Goal: Task Accomplishment & Management: Complete application form

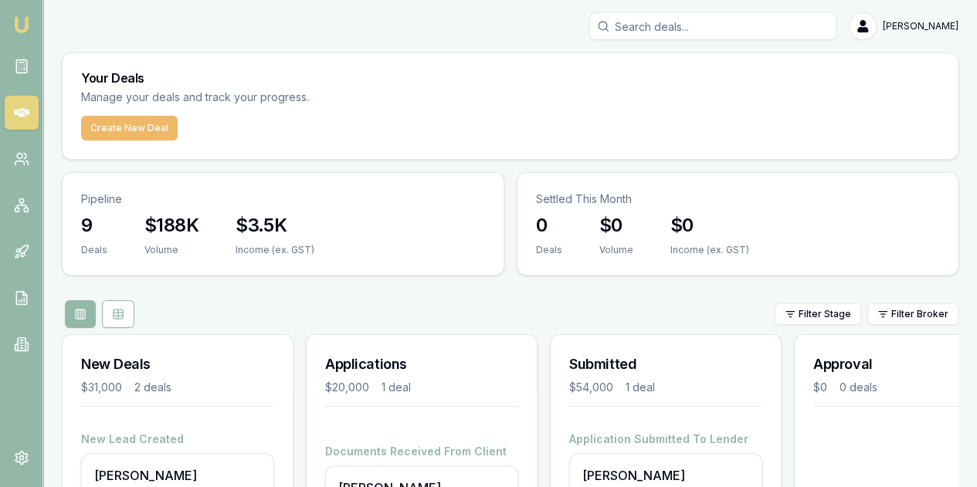
click at [136, 132] on button "Create New Deal" at bounding box center [129, 128] width 97 height 25
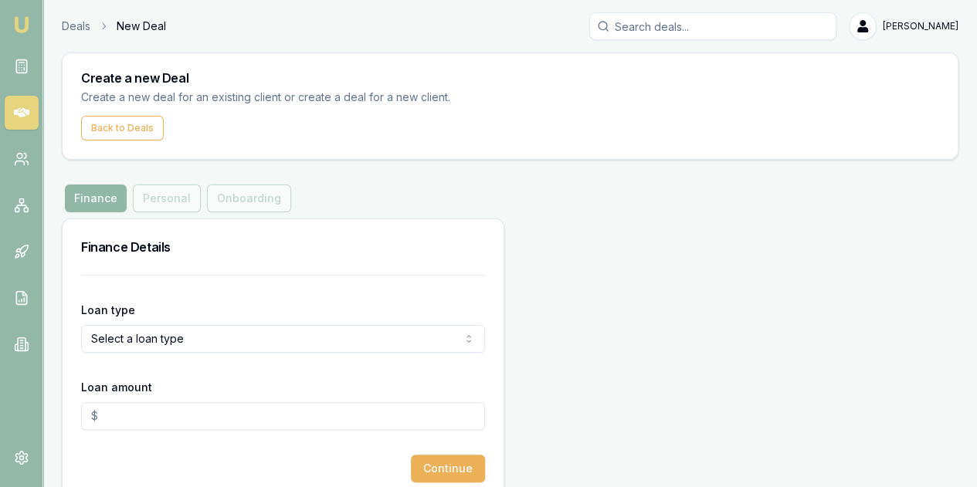
click at [87, 194] on button "Finance" at bounding box center [96, 199] width 62 height 28
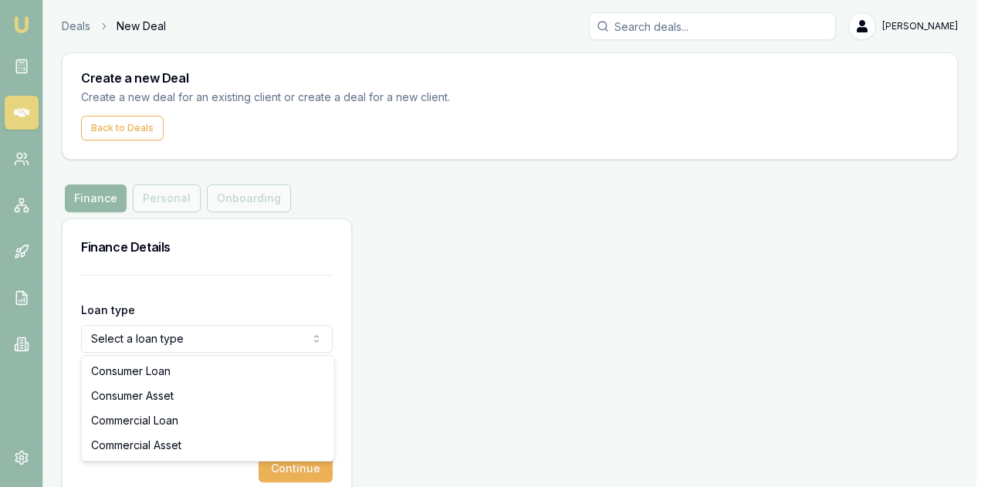
click at [216, 337] on html "Emu Broker Deals New Deal [PERSON_NAME] Toggle Menu Create a new Deal Create a …" at bounding box center [494, 243] width 988 height 487
select select "CONSUMER_ASSET"
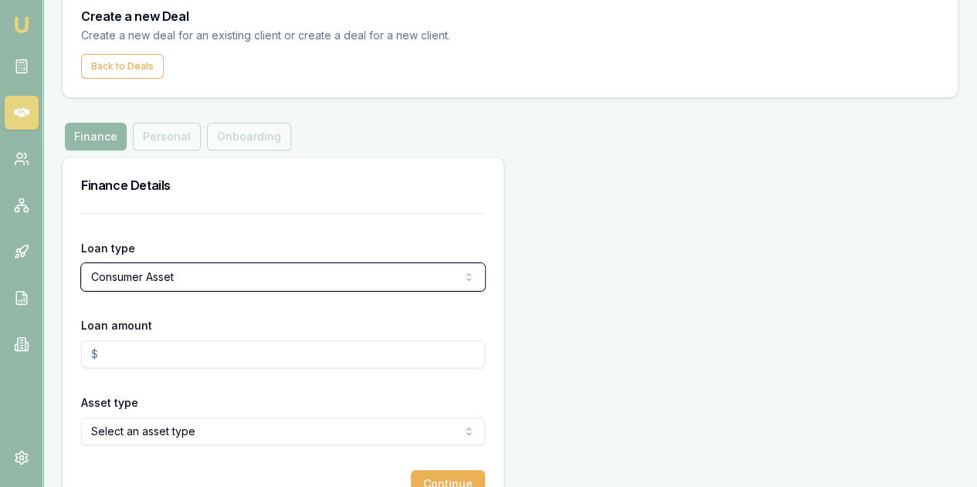
scroll to position [93, 0]
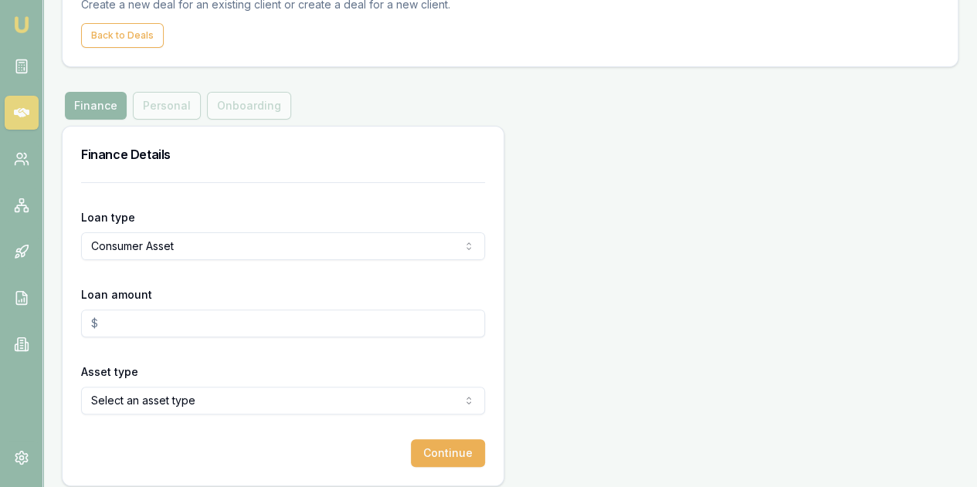
click at [111, 323] on input "Loan amount" at bounding box center [283, 324] width 404 height 28
type input "$50,000.00"
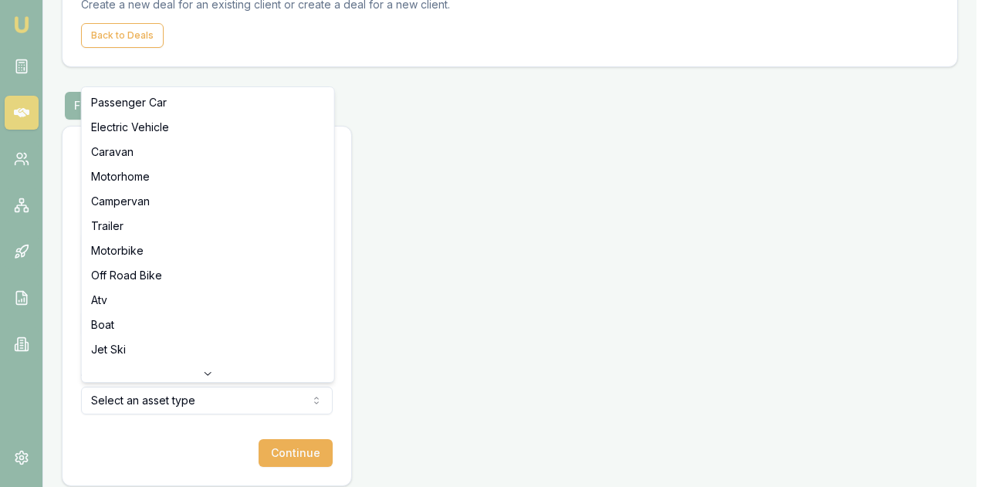
click at [113, 395] on html "Emu Broker Deals New Deal [PERSON_NAME] Toggle Menu Create a new Deal Create a …" at bounding box center [494, 150] width 988 height 487
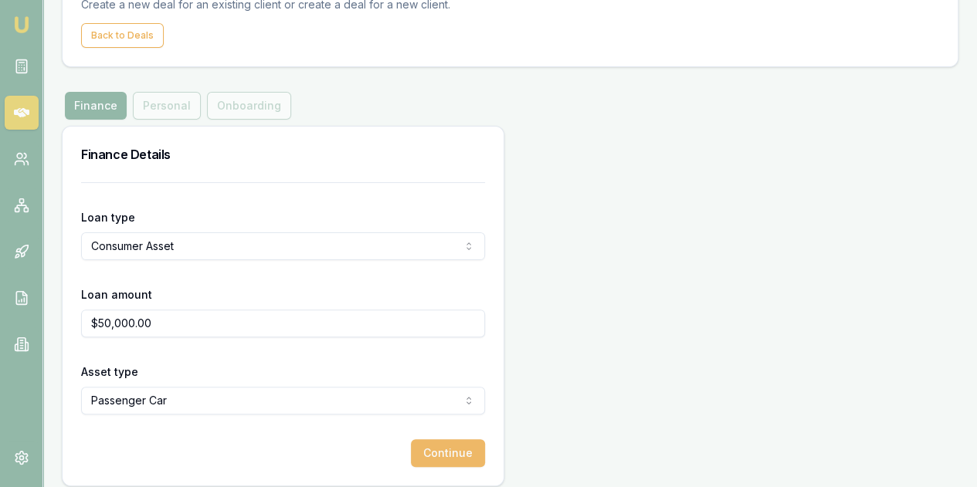
drag, startPoint x: 293, startPoint y: 453, endPoint x: 294, endPoint y: 462, distance: 8.5
click at [411, 462] on button "Continue" at bounding box center [448, 453] width 74 height 28
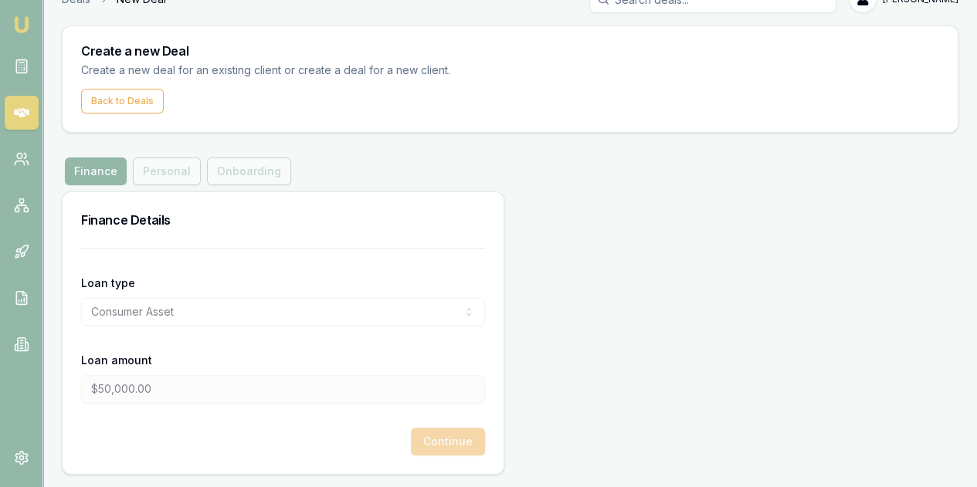
scroll to position [25, 0]
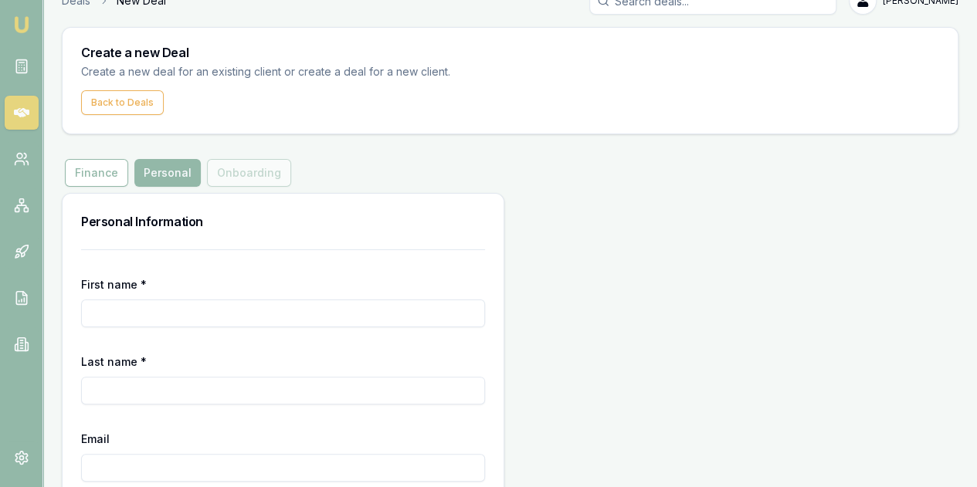
click at [111, 314] on input "First name *" at bounding box center [283, 314] width 404 height 28
type input "[PERSON_NAME]"
click at [96, 390] on input "Last name *" at bounding box center [283, 391] width 404 height 28
type input "f"
type input "Farmer"
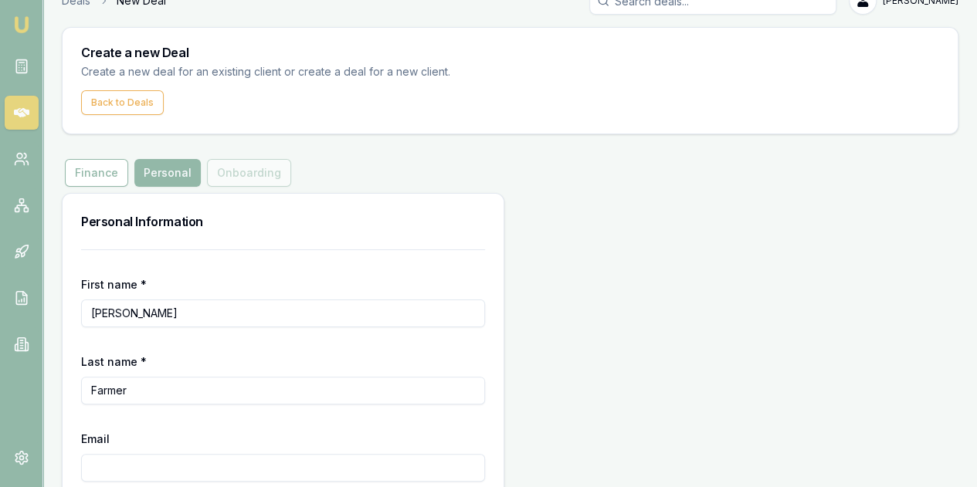
click at [96, 467] on input "Email" at bounding box center [283, 468] width 404 height 28
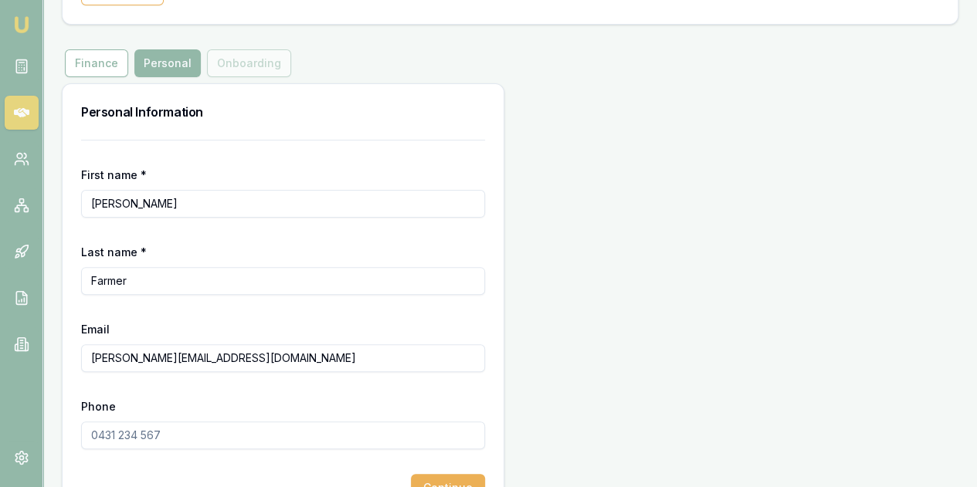
scroll to position [149, 0]
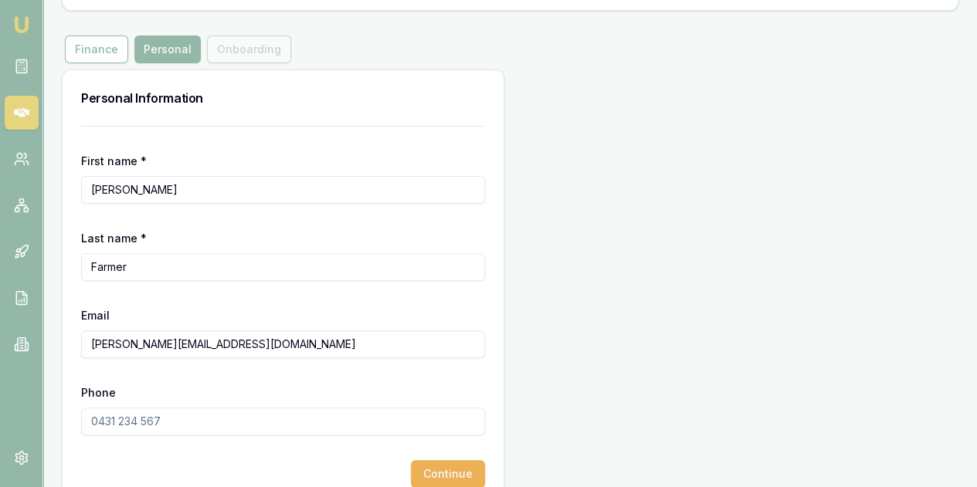
type input "[PERSON_NAME][EMAIL_ADDRESS][DOMAIN_NAME]"
click at [105, 425] on input "Phone" at bounding box center [283, 422] width 404 height 28
type input "0498 640 075"
click at [411, 468] on button "Continue" at bounding box center [448, 474] width 74 height 28
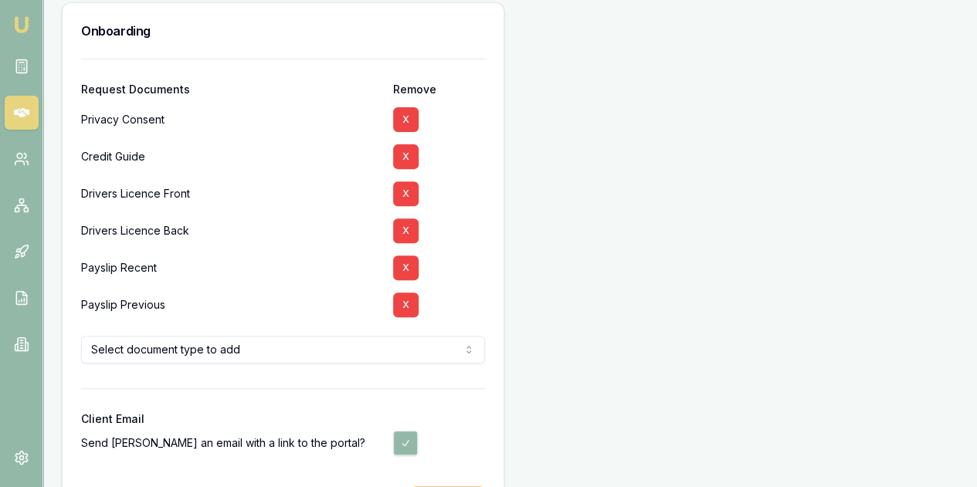
scroll to position [247, 0]
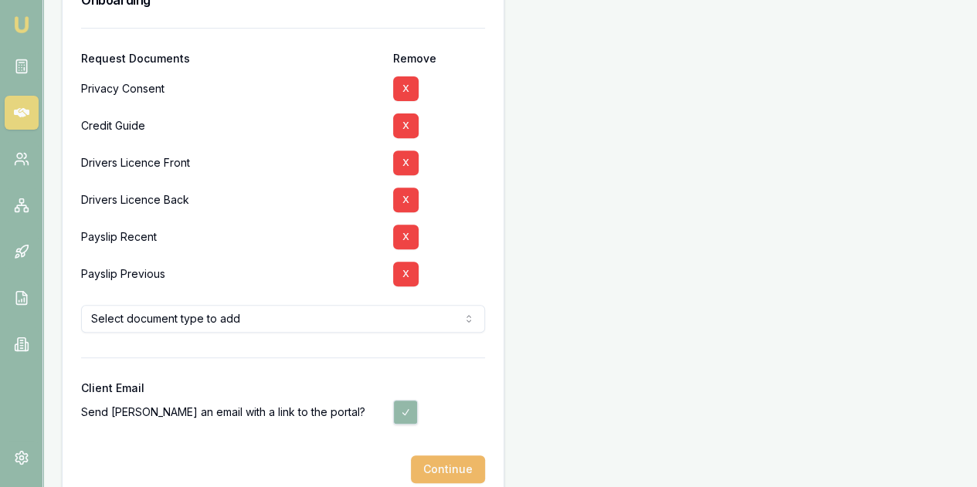
click at [411, 472] on button "Continue" at bounding box center [448, 470] width 74 height 28
